Goal: Transaction & Acquisition: Purchase product/service

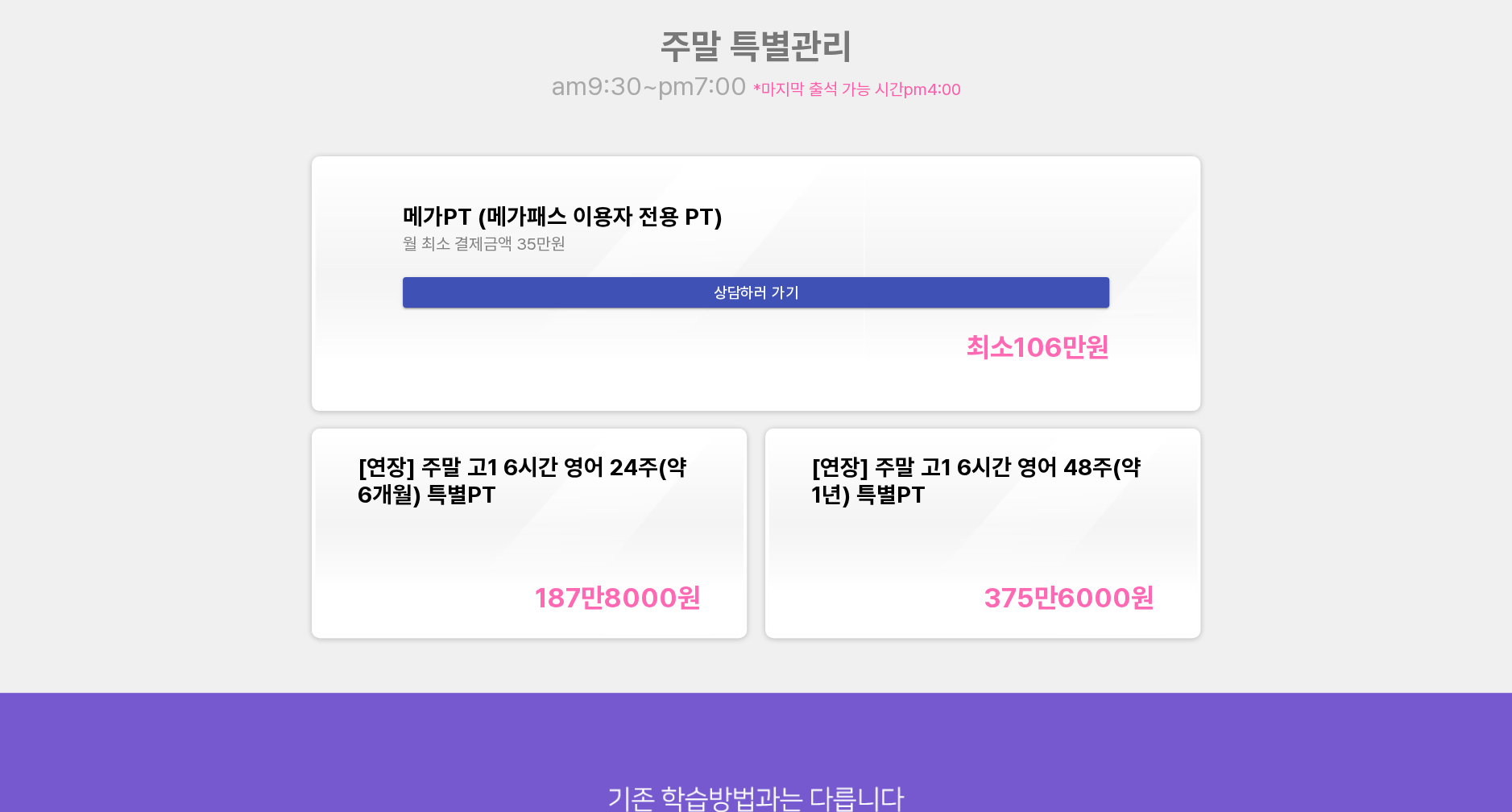
scroll to position [2041, 0]
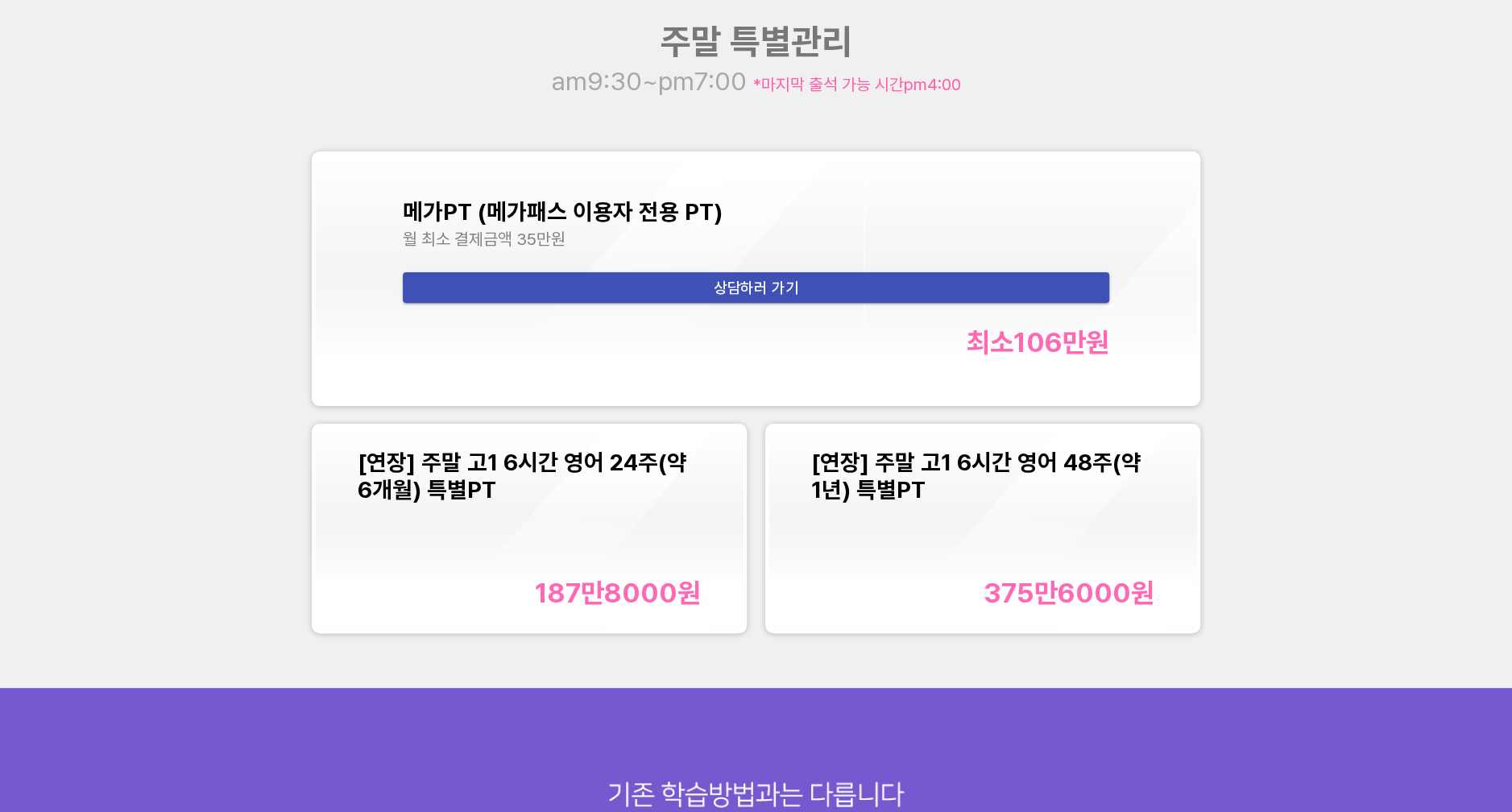
click at [555, 542] on div "[연장] 주말 고1 6시간 영어 24주(약 6개월) 특별PT 187만8000 원" at bounding box center [529, 528] width 343 height 160
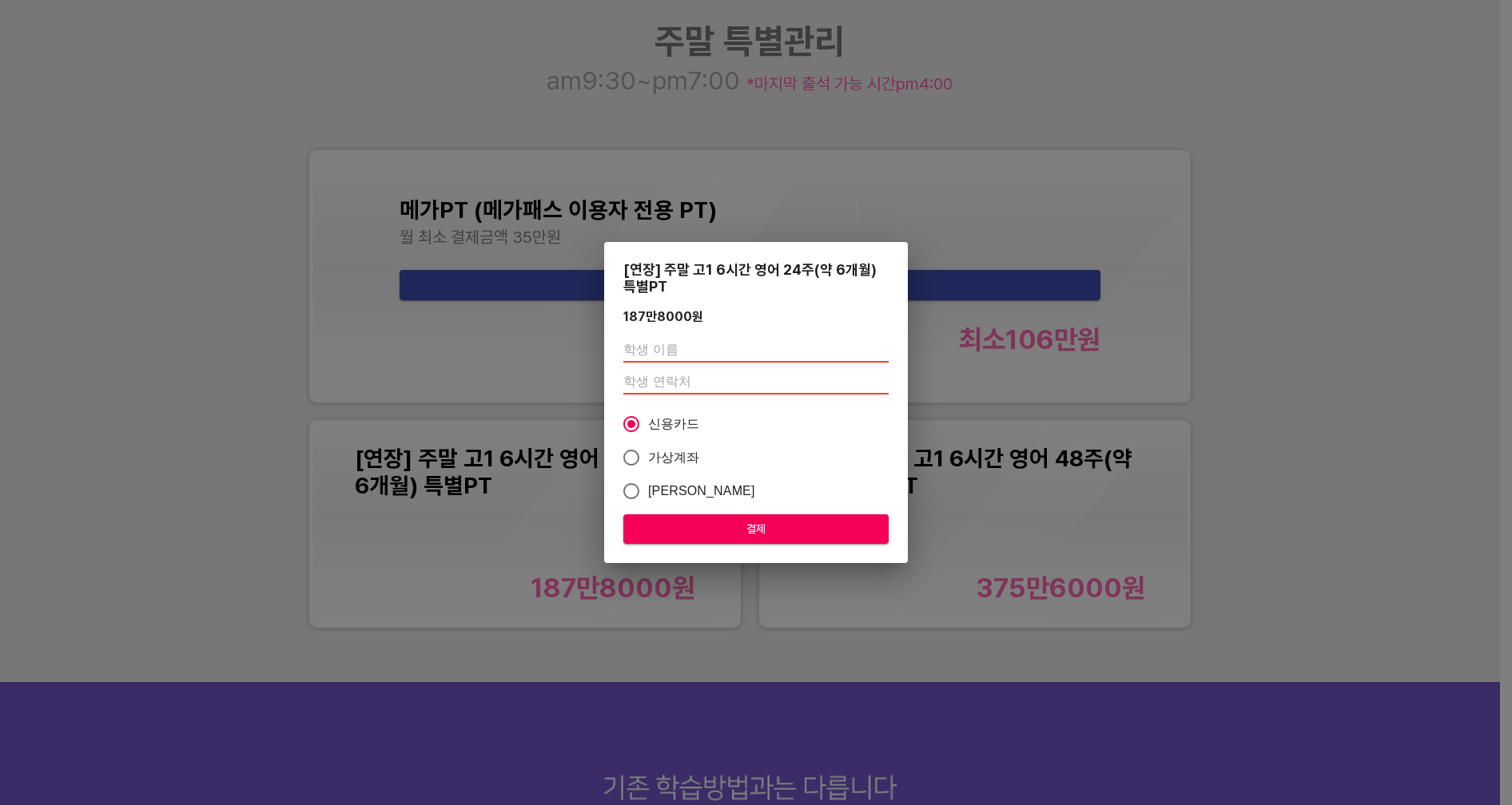
drag, startPoint x: 650, startPoint y: 357, endPoint x: 661, endPoint y: 357, distance: 11.0
click at [650, 357] on input "text" at bounding box center [756, 349] width 266 height 25
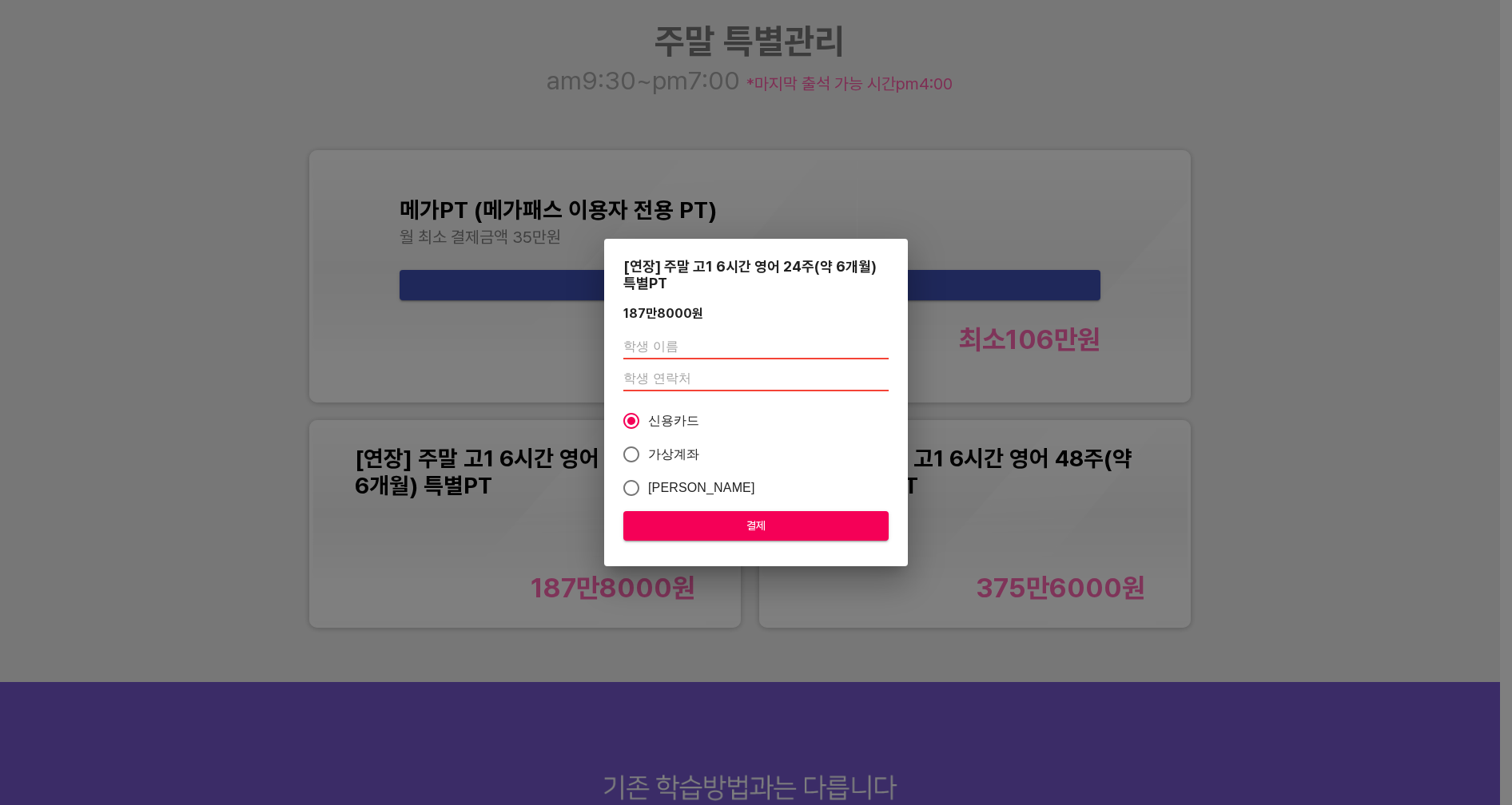
click at [689, 342] on input "text" at bounding box center [756, 346] width 266 height 25
click at [664, 336] on input "text" at bounding box center [756, 346] width 266 height 25
click at [666, 350] on input "text" at bounding box center [756, 346] width 266 height 25
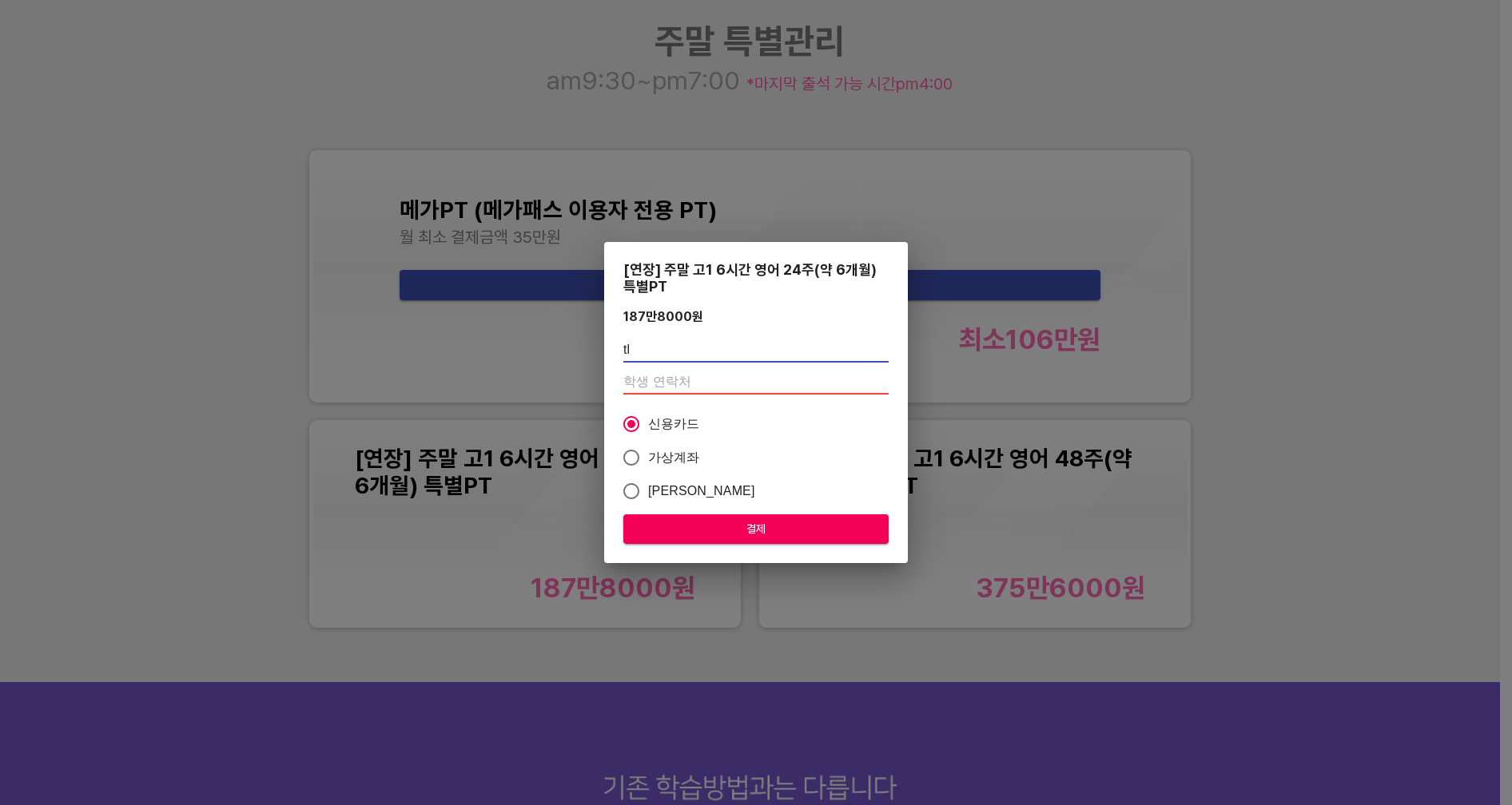
type input "t"
type input "심예은"
click at [662, 393] on input "number" at bounding box center [756, 381] width 266 height 25
type input "01066571182"
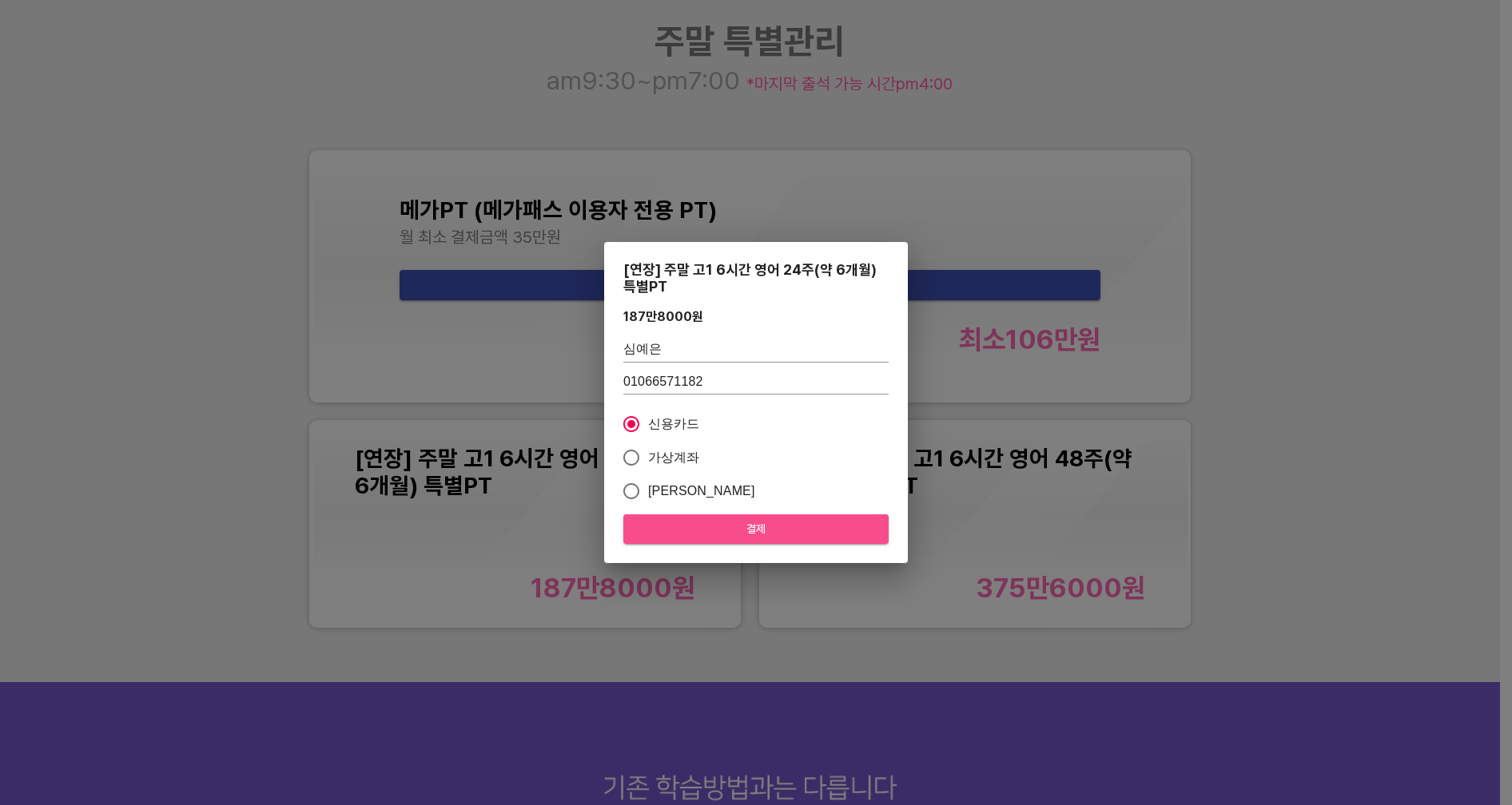
click at [708, 527] on span "결제" at bounding box center [756, 528] width 239 height 20
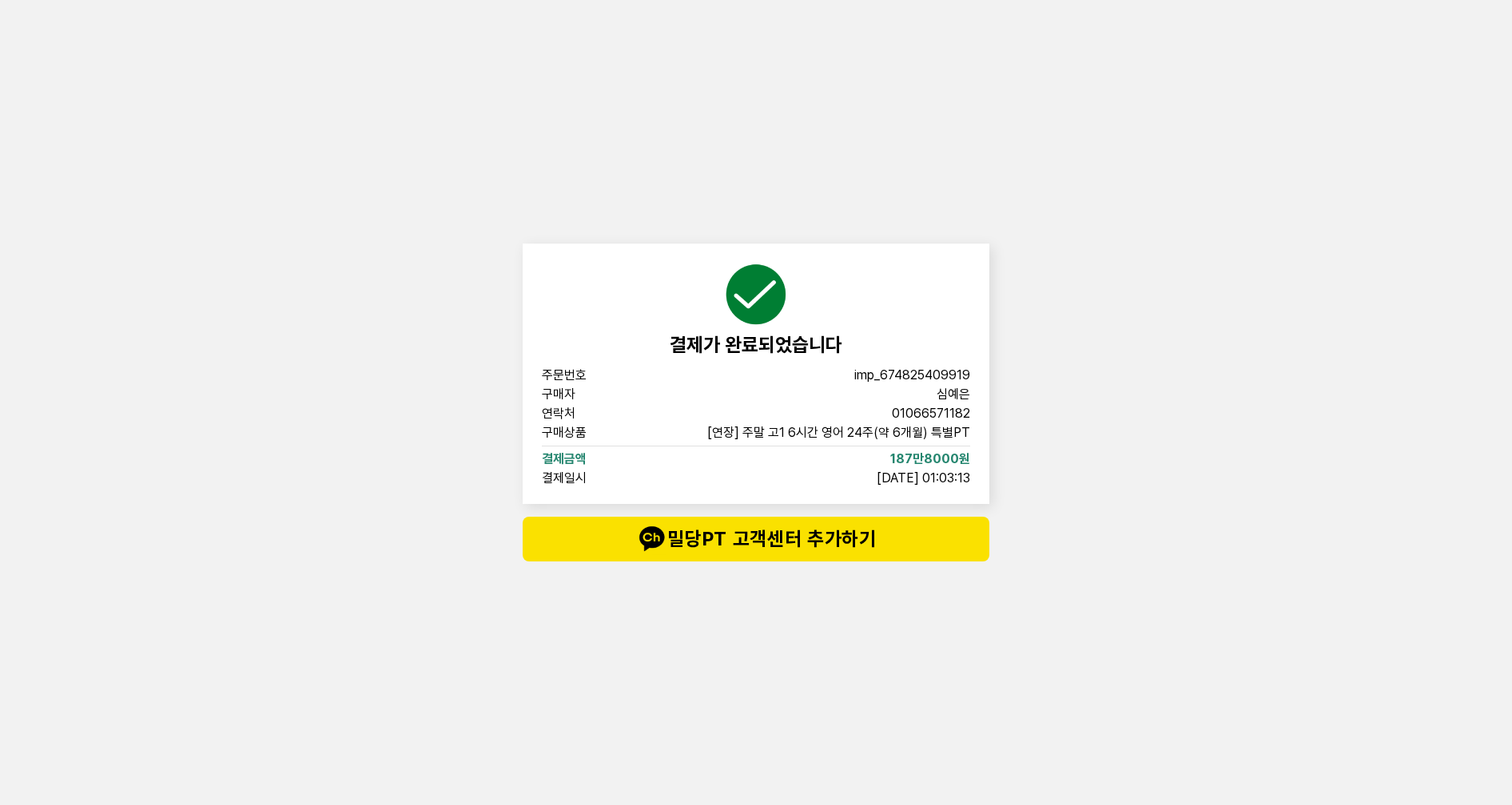
click at [1110, 618] on div "결제가 완료되었습니다 주문번호 imp_[PHONE_NUMBER] 구매자 심예은 연락처 01066571182 구매상품 [연장] 주말 고1 6시간…" at bounding box center [756, 402] width 1512 height 805
click at [600, 137] on div "결제가 완료되었습니다 주문번호 imp_[PHONE_NUMBER] 구매자 심예은 연락처 01066571182 구매상품 [연장] 주말 고1 6시간…" at bounding box center [756, 402] width 480 height 805
